Goal: Find specific page/section: Find specific page/section

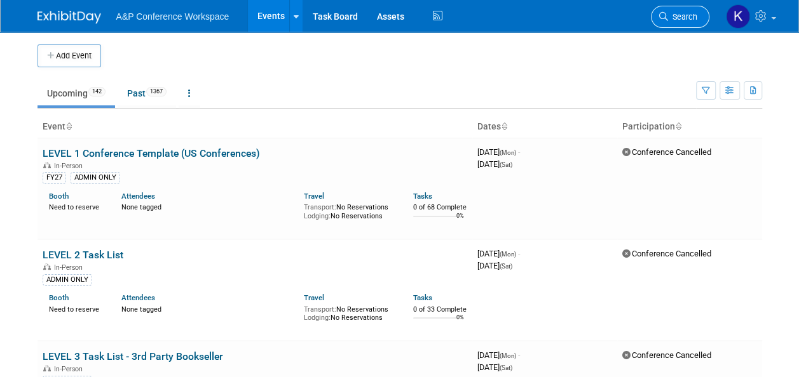
click at [681, 15] on span "Search" at bounding box center [682, 17] width 29 height 10
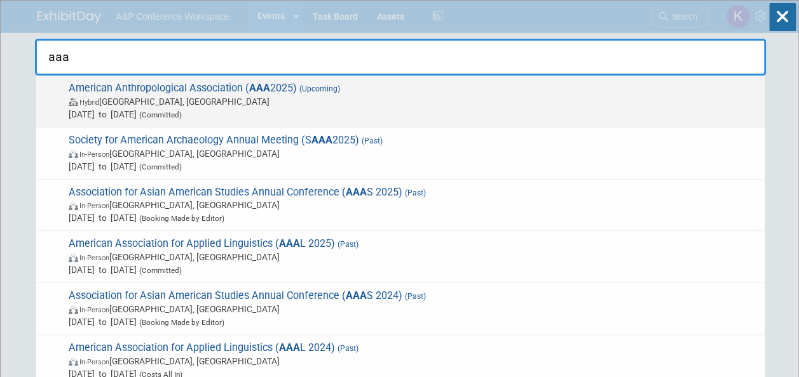
type input "aaa"
click at [193, 99] on span "Hybrid [GEOGRAPHIC_DATA], [GEOGRAPHIC_DATA]" at bounding box center [413, 101] width 689 height 13
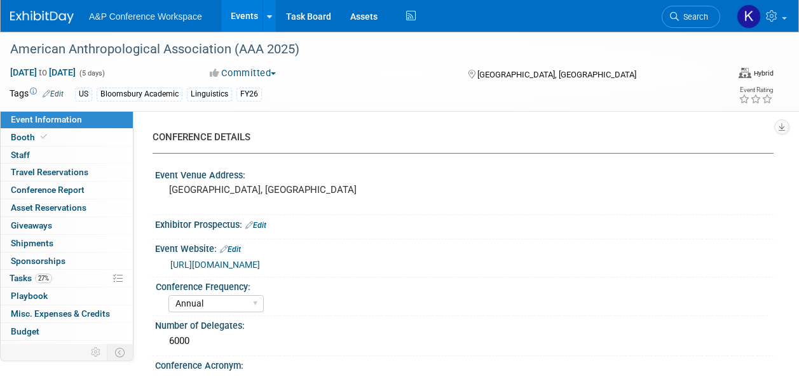
select select "Annual"
select select "Level 2"
select select "In-Person Booth"
select select "Anthropology"
select select "Bloomsbury Academic"
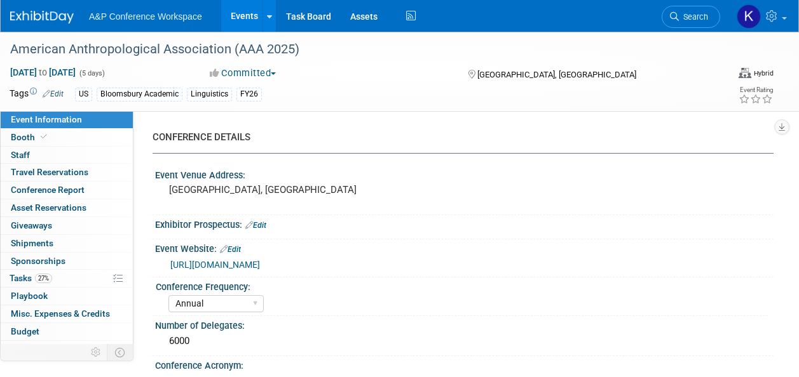
select select "Amanda Oney"
select select "Joe Kreuser"
select select "Michelle Kelly"
select select "Networking/Commissioning"
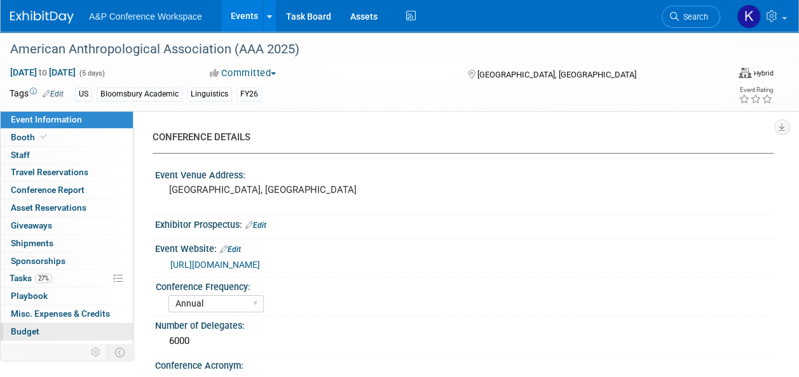
click at [72, 330] on link "Budget" at bounding box center [67, 331] width 132 height 17
